Goal: Task Accomplishment & Management: Manage account settings

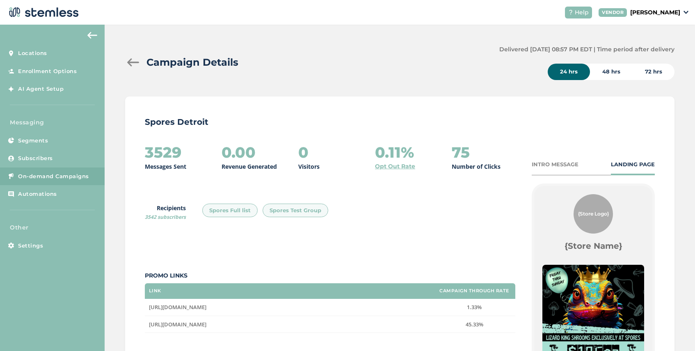
click at [132, 67] on div "Campaign Details" at bounding box center [308, 62] width 367 height 15
click at [131, 62] on div at bounding box center [133, 62] width 16 height 8
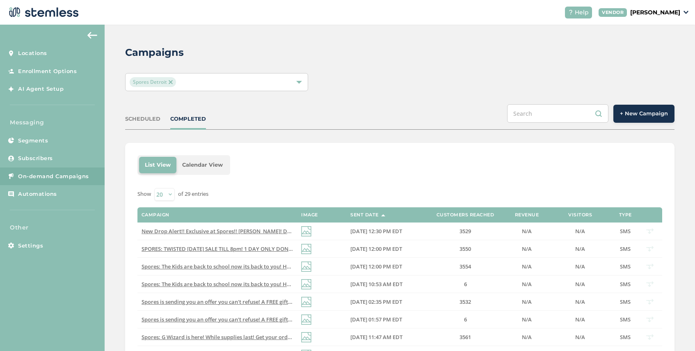
click at [170, 80] on img at bounding box center [171, 82] width 4 height 4
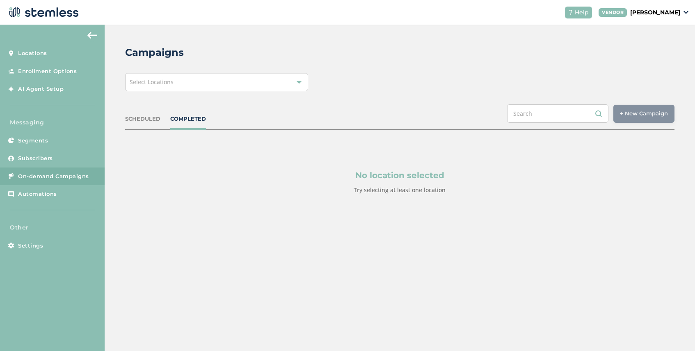
click at [184, 81] on div "Select Locations" at bounding box center [216, 82] width 183 height 18
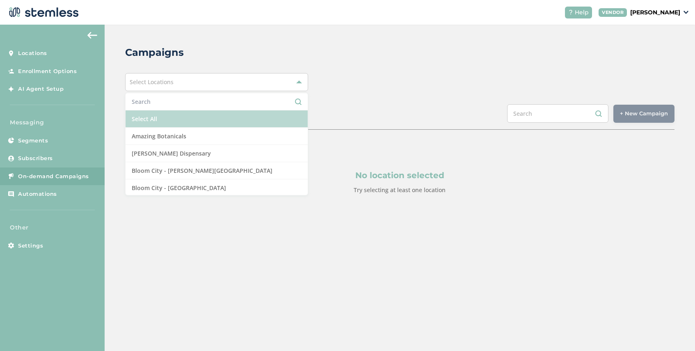
click at [175, 118] on li "Select All" at bounding box center [216, 118] width 182 height 17
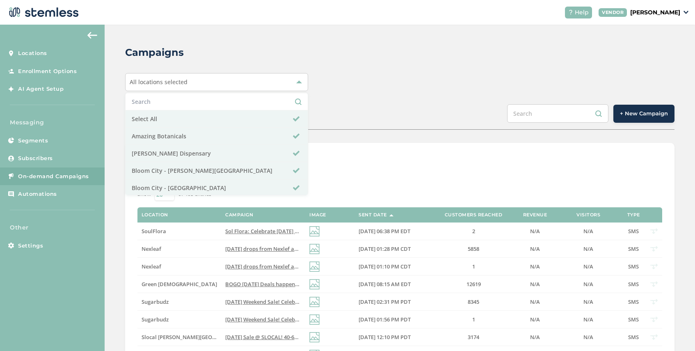
click at [355, 103] on div "Campaigns All locations selected Select All Amazing Botanicals [PERSON_NAME][GE…" at bounding box center [400, 328] width 590 height 607
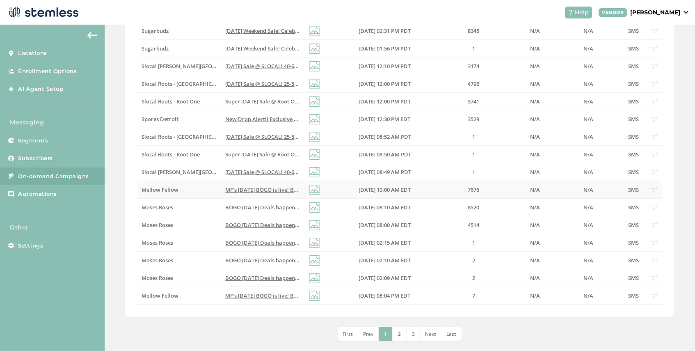
scroll to position [280, 0]
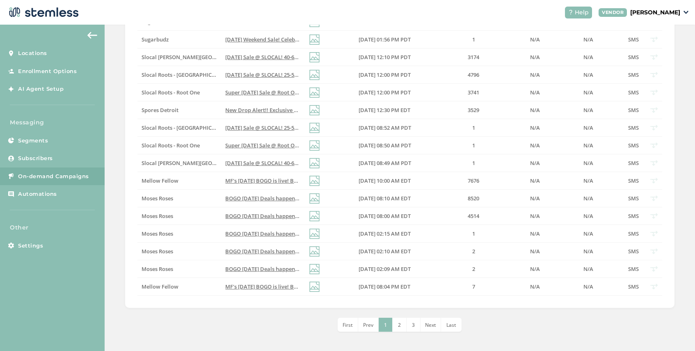
click at [401, 324] on li "2" at bounding box center [399, 324] width 14 height 14
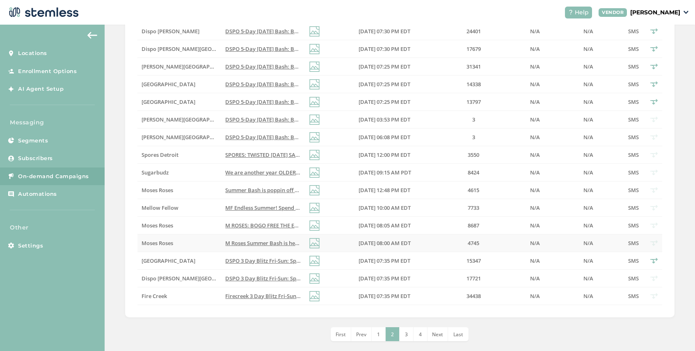
scroll to position [281, 0]
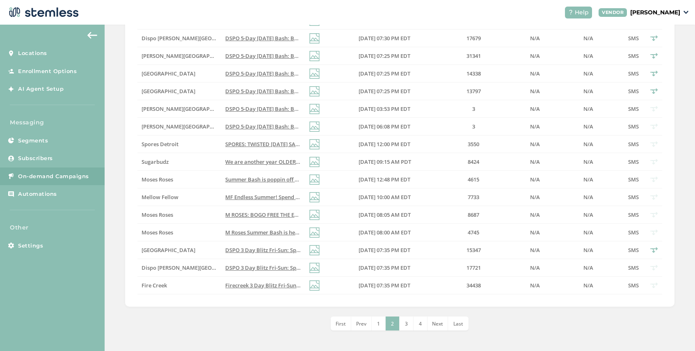
click at [408, 325] on li "3" at bounding box center [406, 323] width 14 height 14
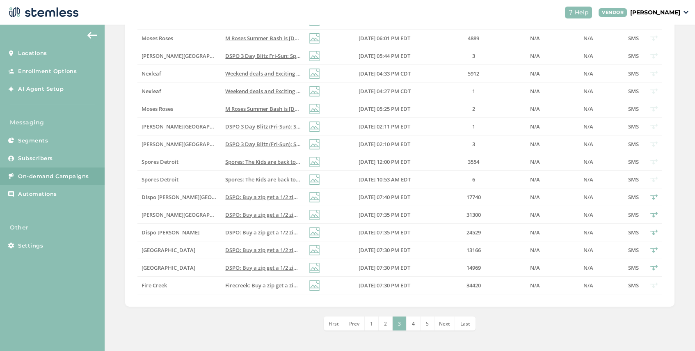
click at [410, 325] on li "4" at bounding box center [413, 323] width 14 height 14
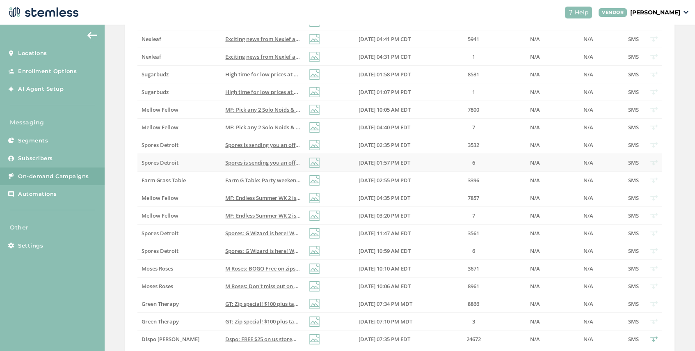
scroll to position [0, 0]
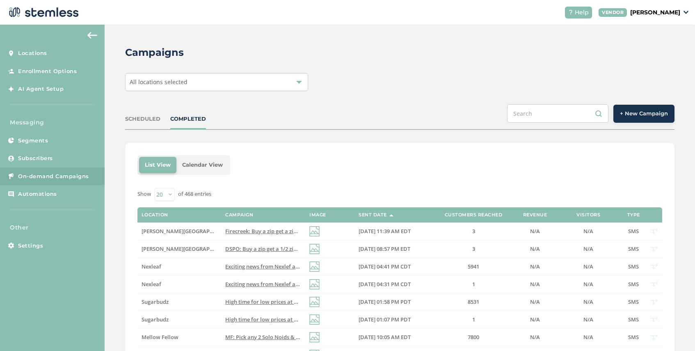
click at [204, 78] on div "All locations selected" at bounding box center [216, 82] width 183 height 18
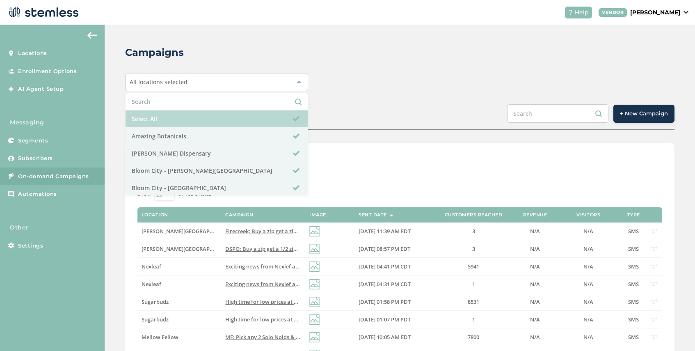
click at [177, 123] on li "Select All" at bounding box center [216, 118] width 182 height 17
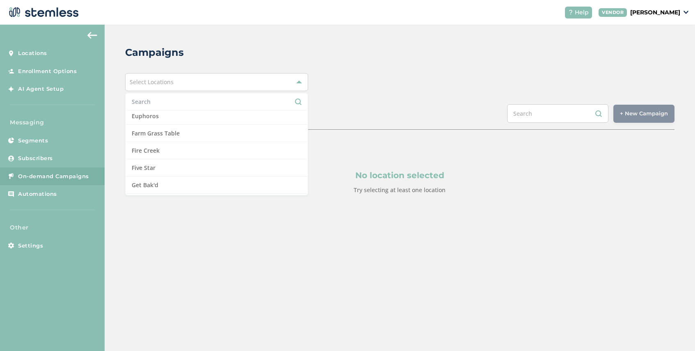
scroll to position [238, 0]
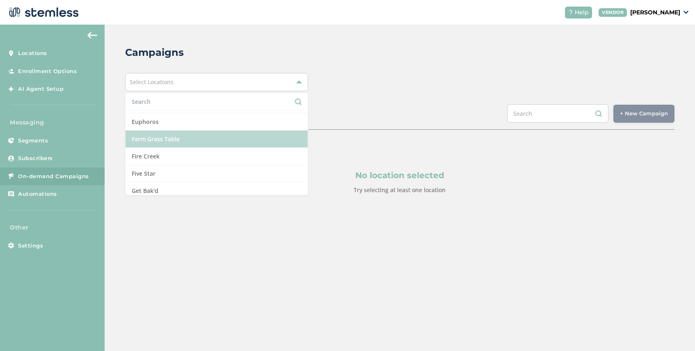
click at [188, 144] on li "Farm Grass Table" at bounding box center [216, 138] width 182 height 17
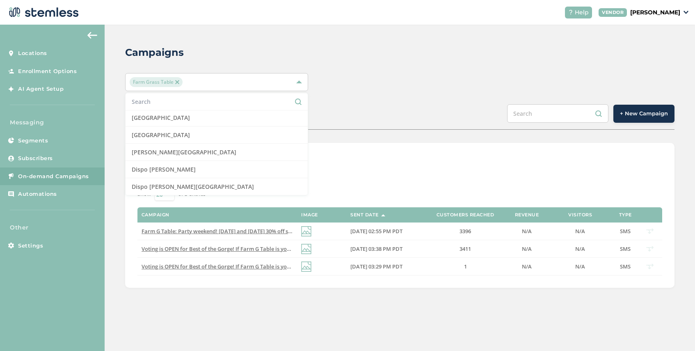
scroll to position [0, 0]
click at [173, 116] on li "Select All" at bounding box center [216, 118] width 182 height 17
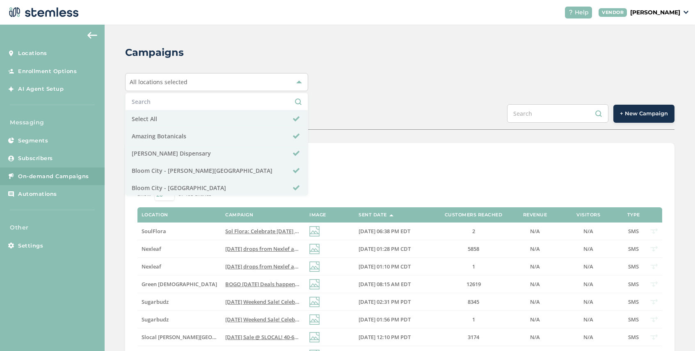
scroll to position [281, 0]
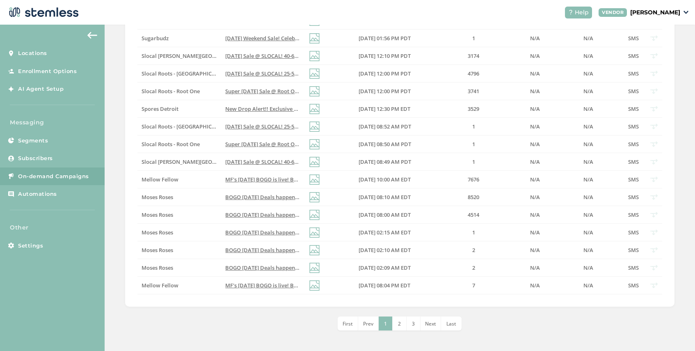
click at [405, 324] on li "2" at bounding box center [399, 323] width 14 height 14
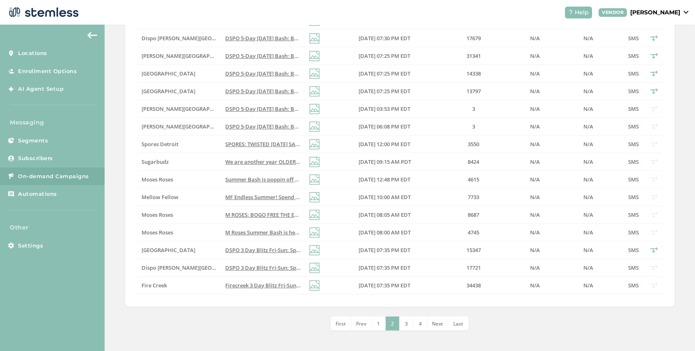
click at [408, 326] on li "3" at bounding box center [406, 323] width 14 height 14
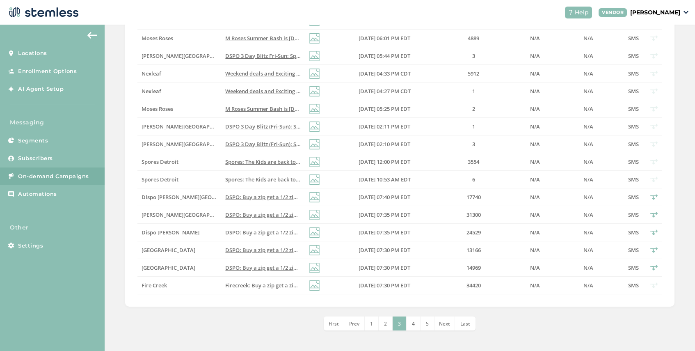
click at [415, 322] on li "4" at bounding box center [413, 323] width 14 height 14
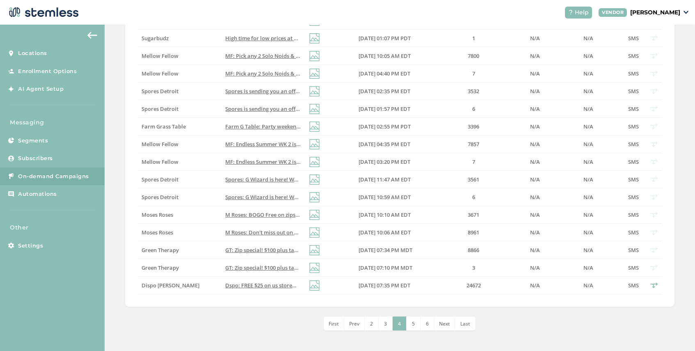
click at [412, 324] on span "5" at bounding box center [413, 323] width 3 height 7
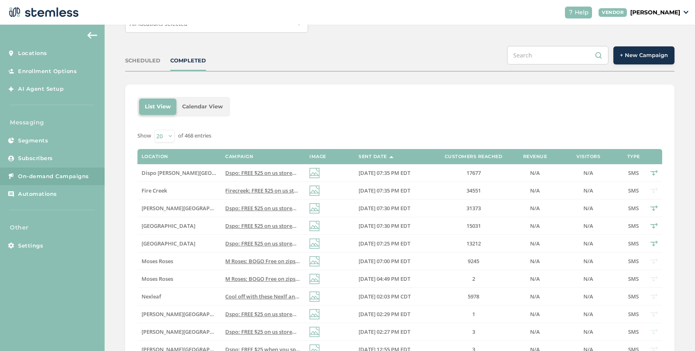
scroll to position [0, 0]
